Goal: Task Accomplishment & Management: Complete application form

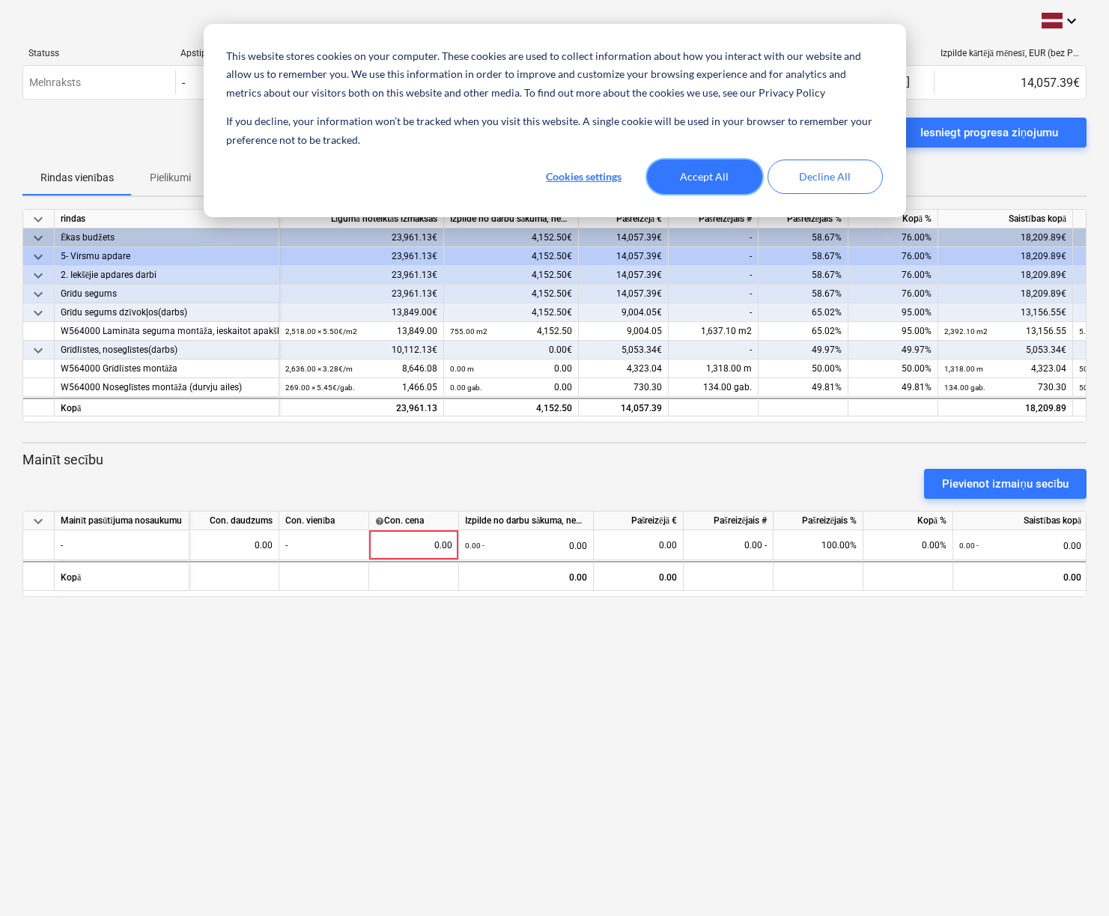
click at [684, 192] on button "Accept All" at bounding box center [704, 177] width 115 height 34
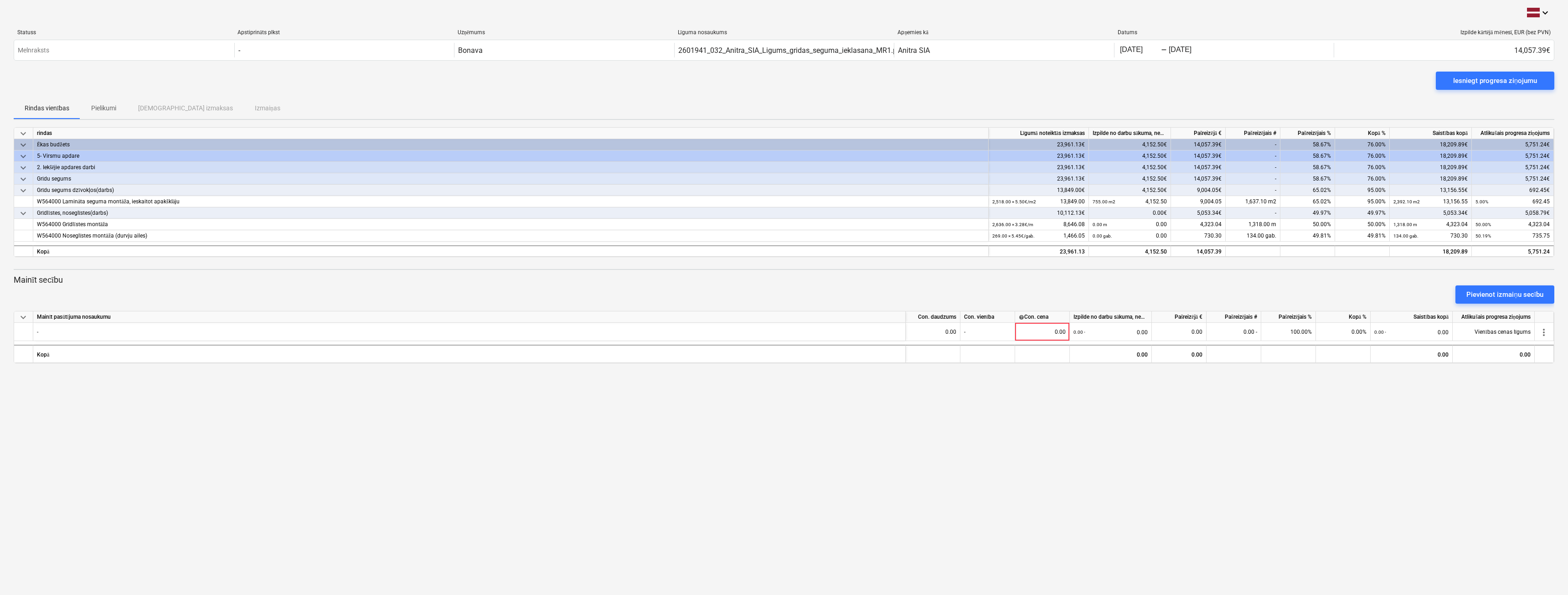
drag, startPoint x: 1493, startPoint y: 294, endPoint x: 1474, endPoint y: 277, distance: 25.5
click at [674, 279] on p "Mainīt secību" at bounding box center [783, 280] width 1541 height 11
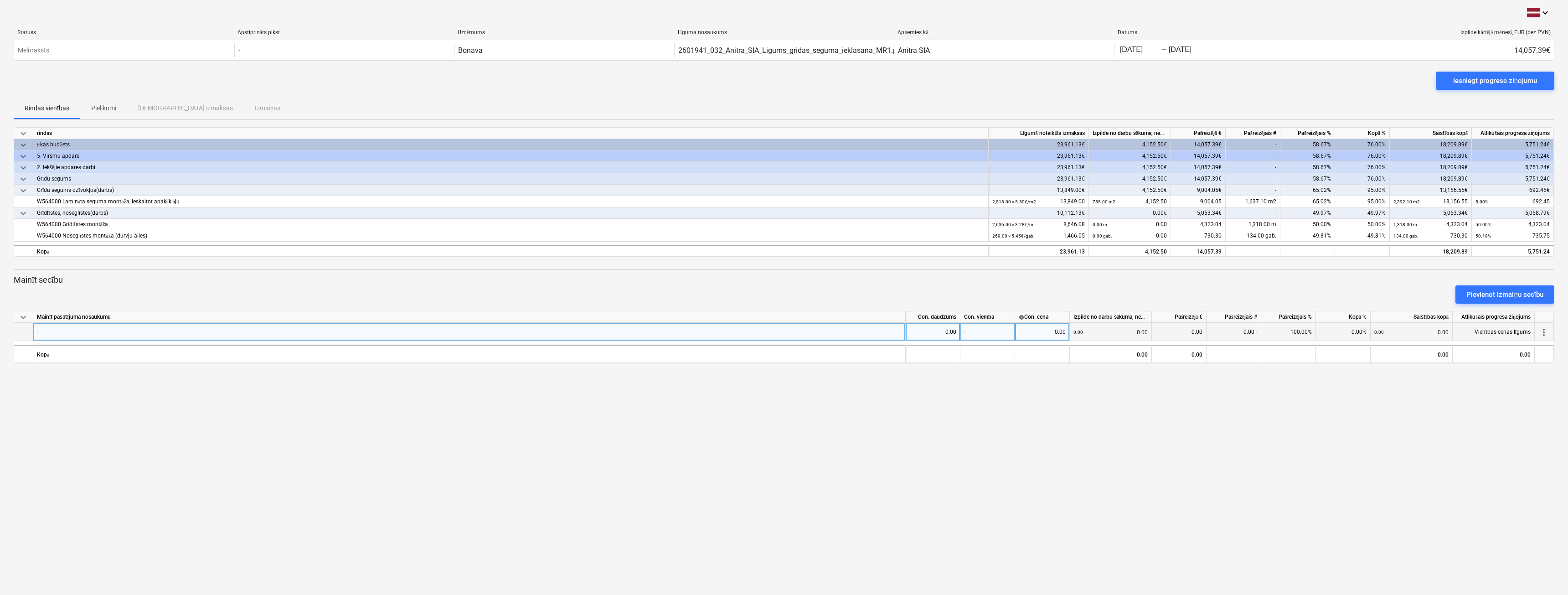
click at [674, 330] on span "more_vert" at bounding box center [1544, 333] width 11 height 11
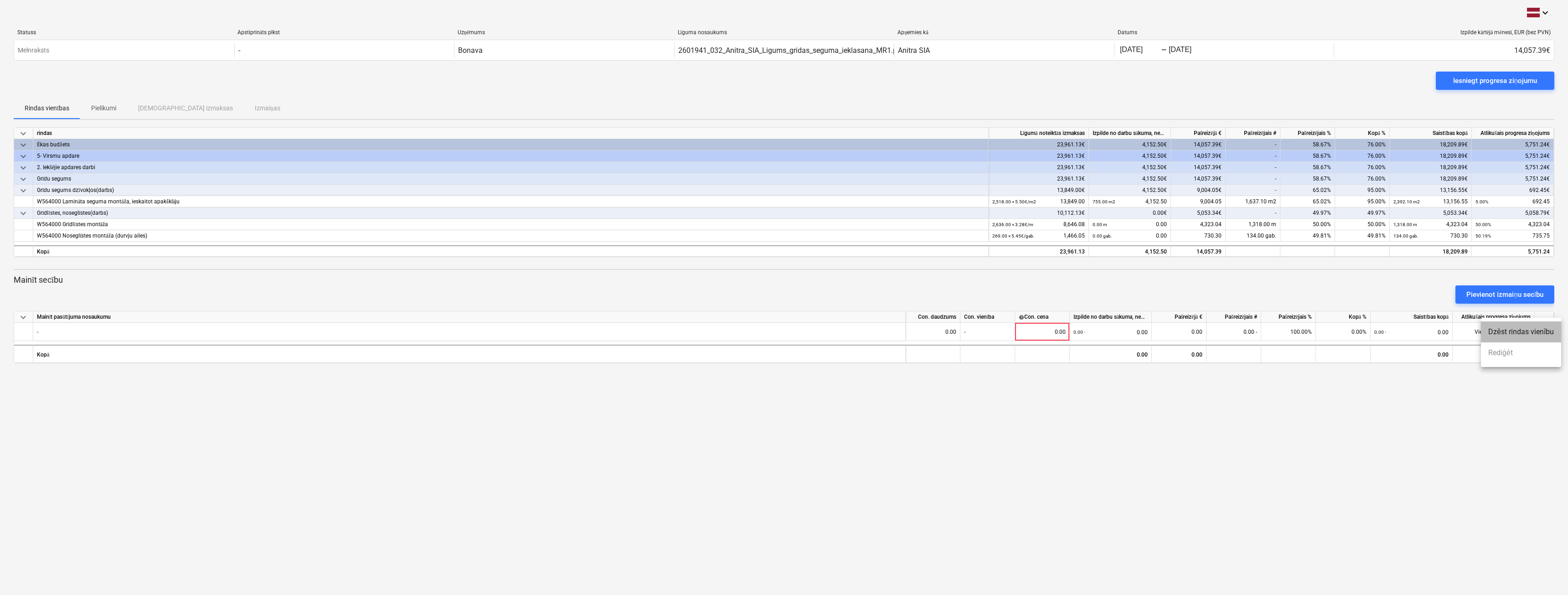
click at [674, 333] on li "Dzēst rindas vienību" at bounding box center [1521, 332] width 80 height 21
click at [674, 82] on div "Iesniegt progresa ziņojumu" at bounding box center [1495, 80] width 84 height 12
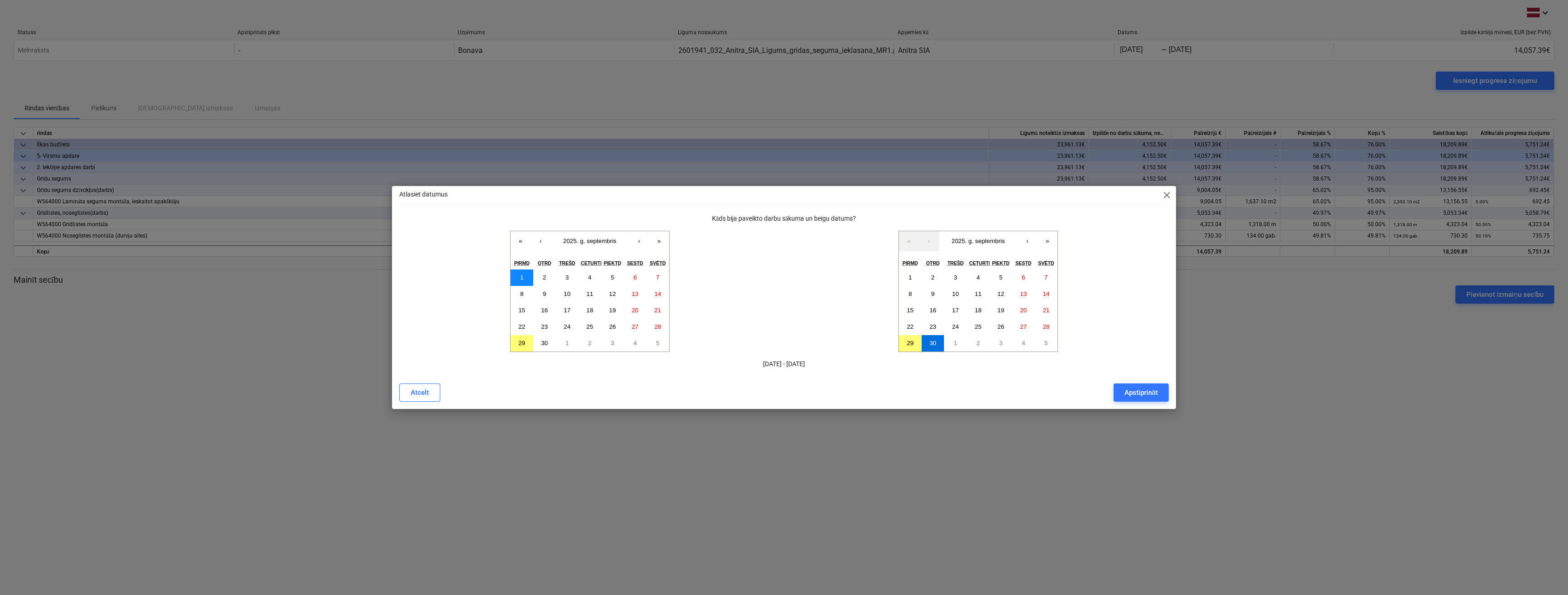
click at [521, 279] on abbr "1" at bounding box center [521, 277] width 3 height 7
click at [545, 345] on abbr "30" at bounding box center [544, 343] width 7 height 7
click at [527, 279] on button "1" at bounding box center [522, 278] width 23 height 16
click at [674, 342] on abbr "30" at bounding box center [933, 343] width 7 height 7
click at [674, 392] on div "Apstiprināt" at bounding box center [1141, 392] width 33 height 12
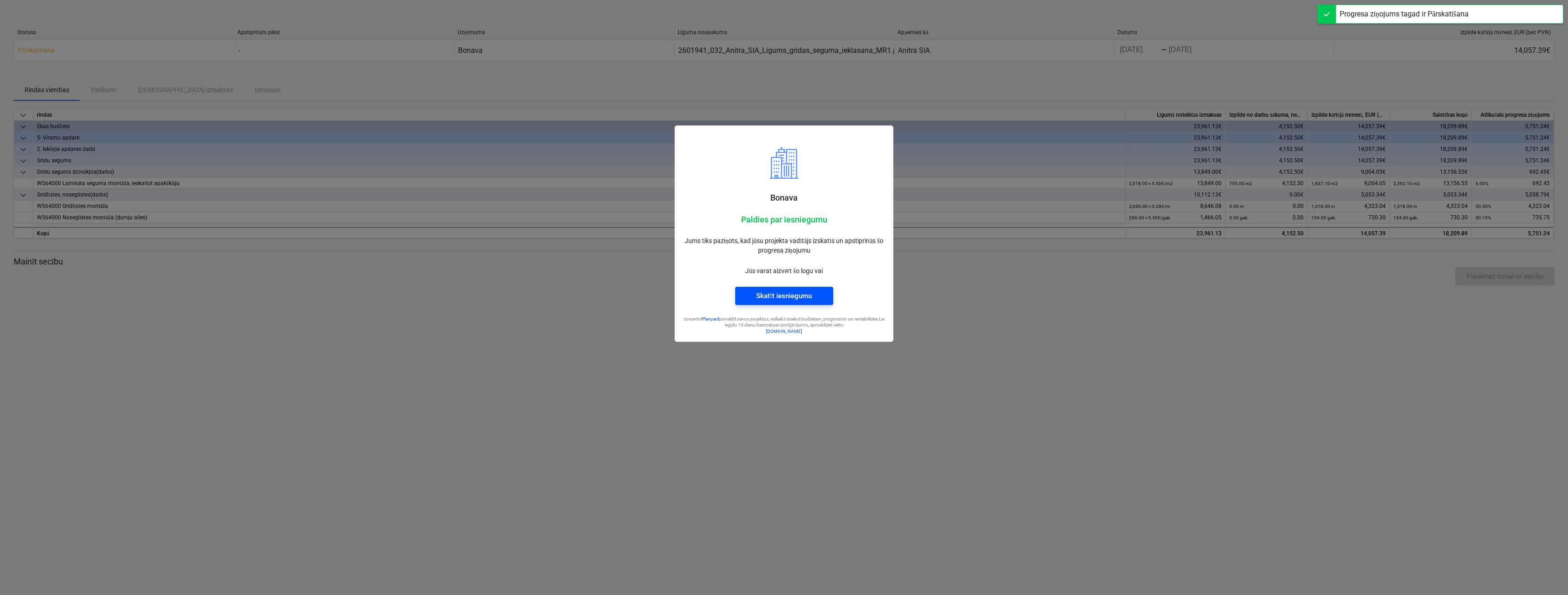
click at [674, 296] on div "Skatīt iesniegumu" at bounding box center [783, 295] width 55 height 12
